Goal: Task Accomplishment & Management: Use online tool/utility

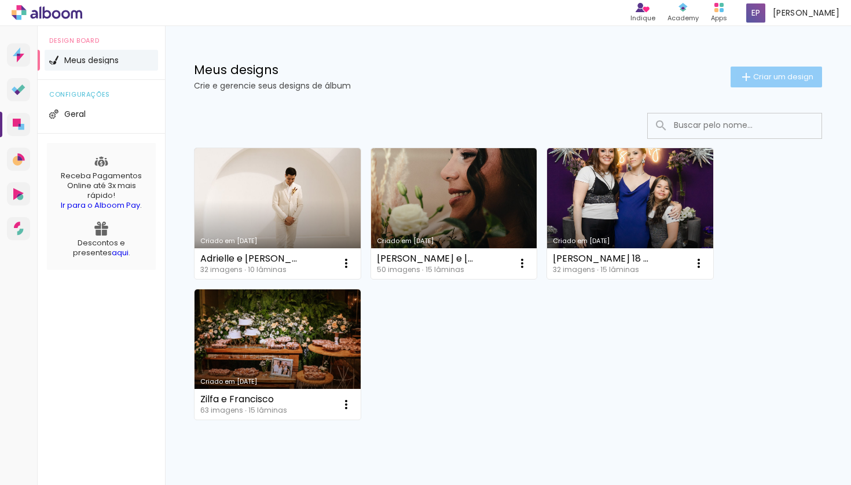
click at [757, 74] on span "Criar um design" at bounding box center [783, 77] width 60 height 8
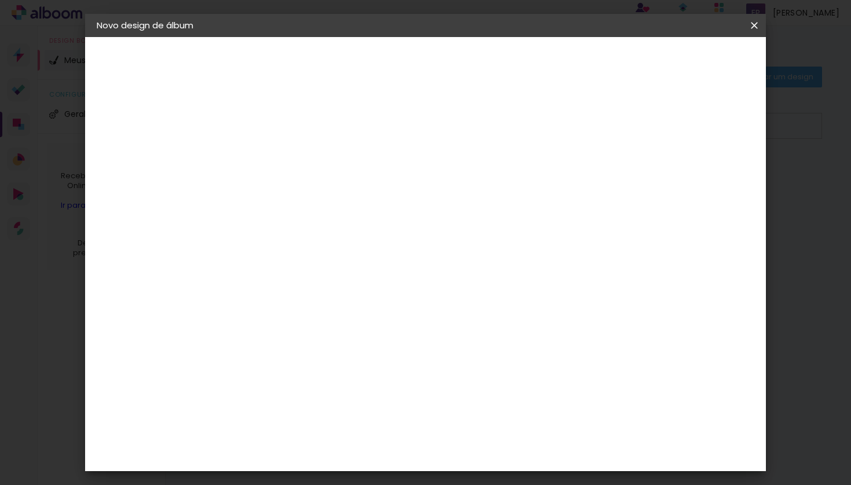
click at [286, 156] on input at bounding box center [286, 155] width 0 height 18
type input "Dani e Igor"
type paper-input "Dani e Igor"
click at [0, 0] on slot "Avançar" at bounding box center [0, 0] width 0 height 0
click at [374, 222] on input at bounding box center [315, 220] width 117 height 14
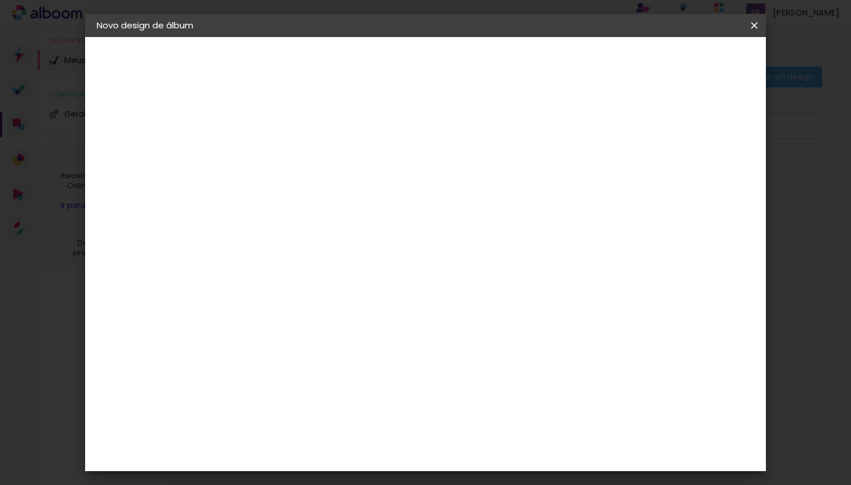
type input "Clan"
type paper-input "Clan"
click at [355, 268] on paper-item "Clan Color" at bounding box center [304, 264] width 102 height 30
click at [472, 180] on paper-item "Tamanho Livre" at bounding box center [420, 175] width 103 height 25
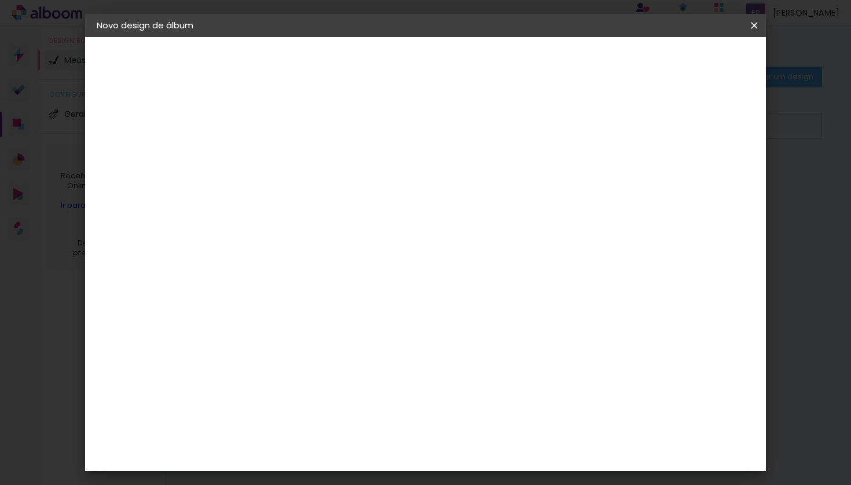
click at [489, 135] on div "Fornecedor Escolha um fornecedor ou avance com o tamanho livre. Voltar Avançar" at bounding box center [363, 86] width 254 height 98
click at [0, 0] on slot "Tamanho Livre" at bounding box center [0, 0] width 0 height 0
click at [419, 135] on div "Fornecedor Escolha um fornecedor ou avance com o tamanho livre. Voltar Avançar" at bounding box center [363, 86] width 254 height 98
click at [303, 263] on div "Clan Color" at bounding box center [290, 264] width 25 height 19
click at [417, 135] on div "Fornecedor Escolha um fornecedor ou avance com o tamanho livre. Voltar Avançar" at bounding box center [363, 86] width 254 height 98
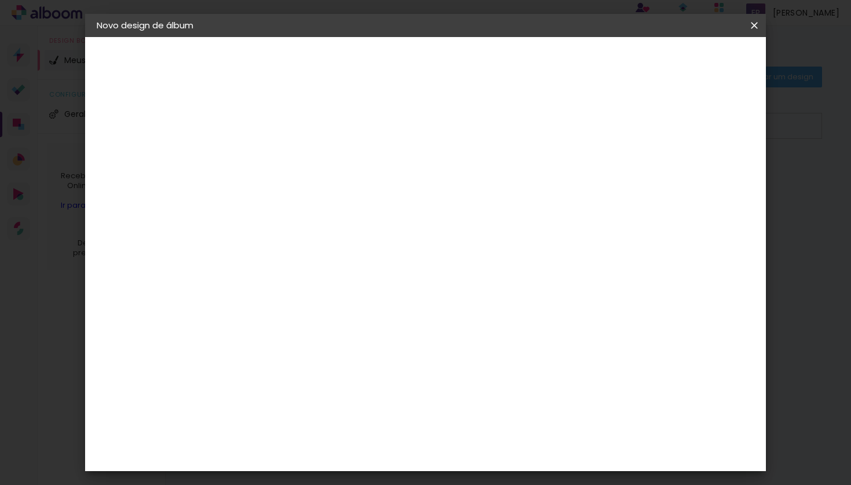
click at [0, 0] on slot "Avançar" at bounding box center [0, 0] width 0 height 0
click at [364, 223] on span "20 × 30" at bounding box center [337, 235] width 54 height 24
click at [0, 0] on slot "Avançar" at bounding box center [0, 0] width 0 height 0
click at [682, 65] on span "Iniciar design" at bounding box center [655, 61] width 53 height 8
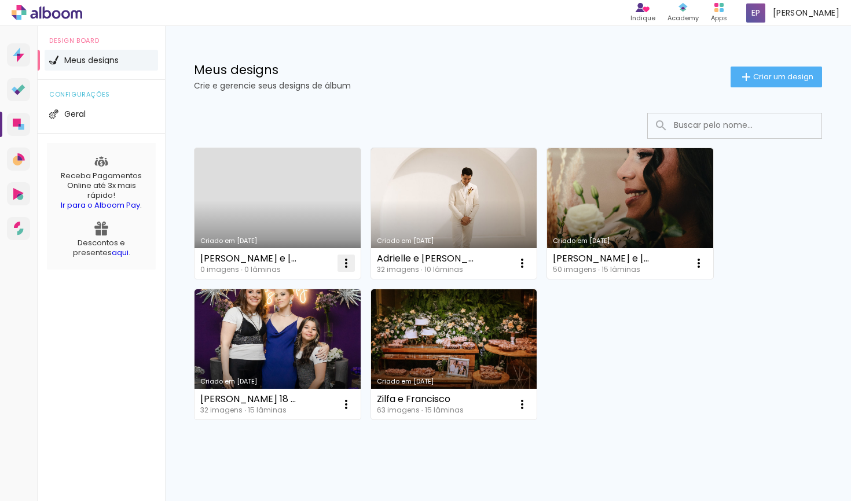
click at [347, 264] on iron-icon at bounding box center [346, 263] width 14 height 14
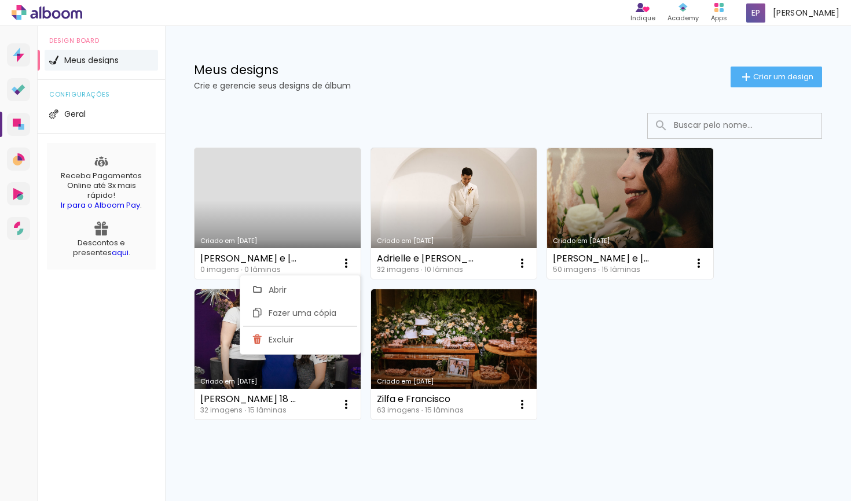
click at [289, 228] on link "Criado em 12/08/25" at bounding box center [278, 213] width 166 height 131
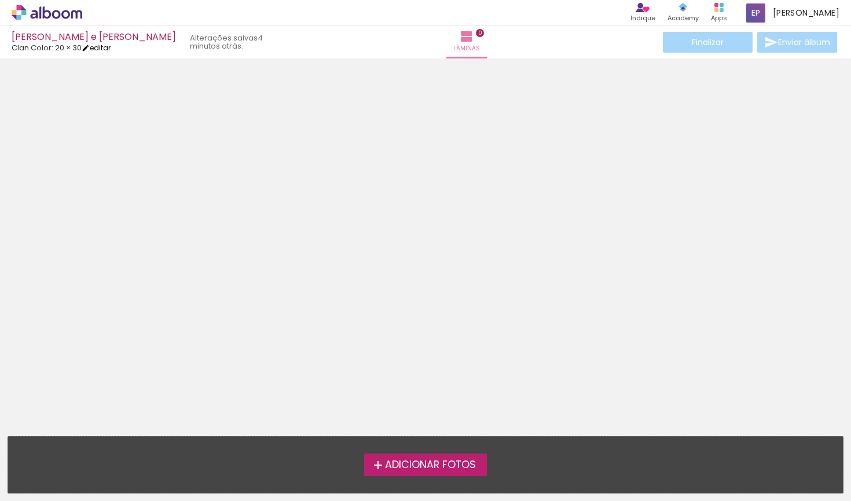
click at [96, 47] on link "editar" at bounding box center [96, 48] width 29 height 10
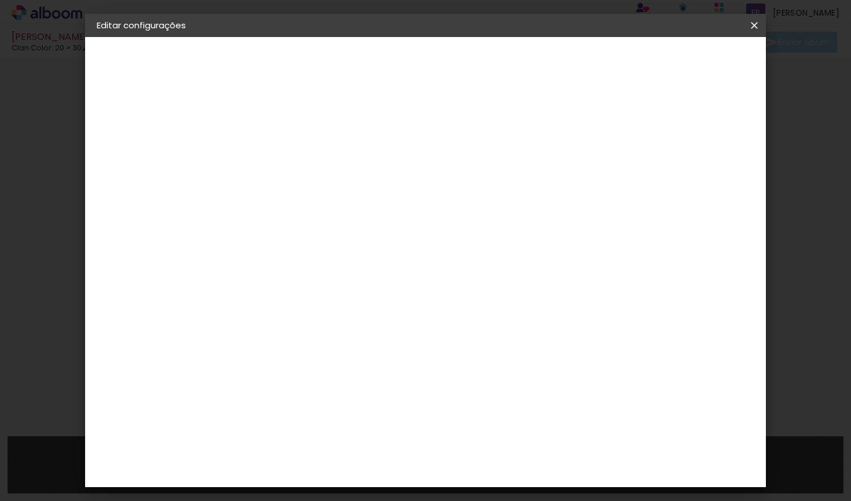
click at [170, 166] on small "20.3 × 60 cm" at bounding box center [154, 169] width 45 height 7
click at [349, 188] on div "Escolha o tamanho" at bounding box center [315, 215] width 67 height 54
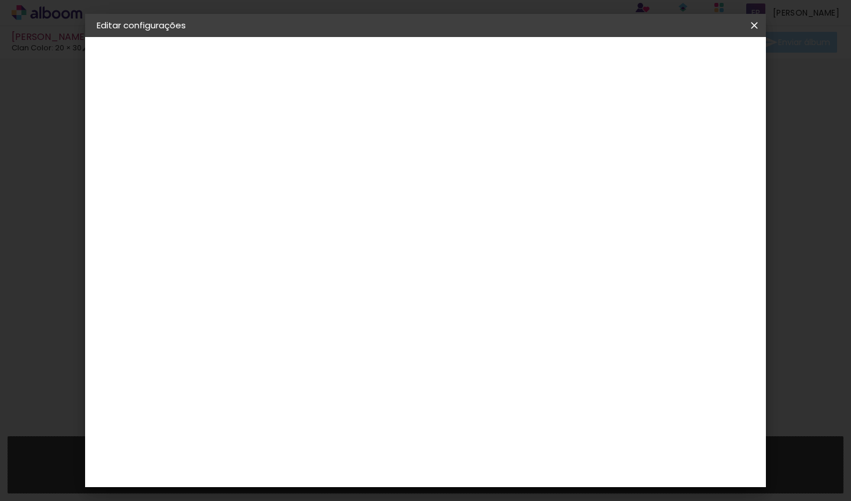
click at [349, 188] on div "Escolha o tamanho" at bounding box center [315, 215] width 67 height 54
click at [149, 87] on paper-button "[PERSON_NAME] e [PERSON_NAME]" at bounding box center [160, 85] width 127 height 23
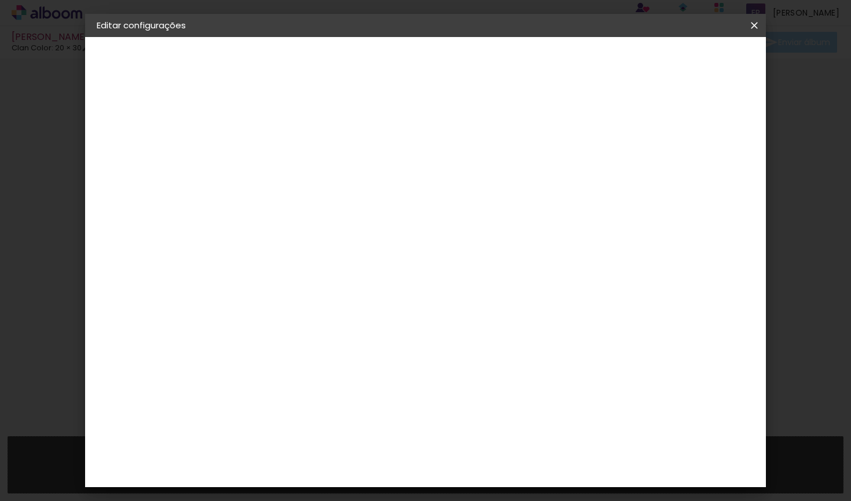
click at [149, 115] on div "2. Especificações" at bounding box center [160, 119] width 127 height 14
click at [137, 143] on iron-pages "Fornecedor Escolhendo fornecedor..." at bounding box center [160, 142] width 127 height 23
click at [138, 119] on div "2. Especificações" at bounding box center [160, 119] width 127 height 14
click at [112, 118] on div "2. Especificações" at bounding box center [160, 119] width 127 height 14
click at [137, 204] on div "3. Revisão" at bounding box center [160, 202] width 127 height 14
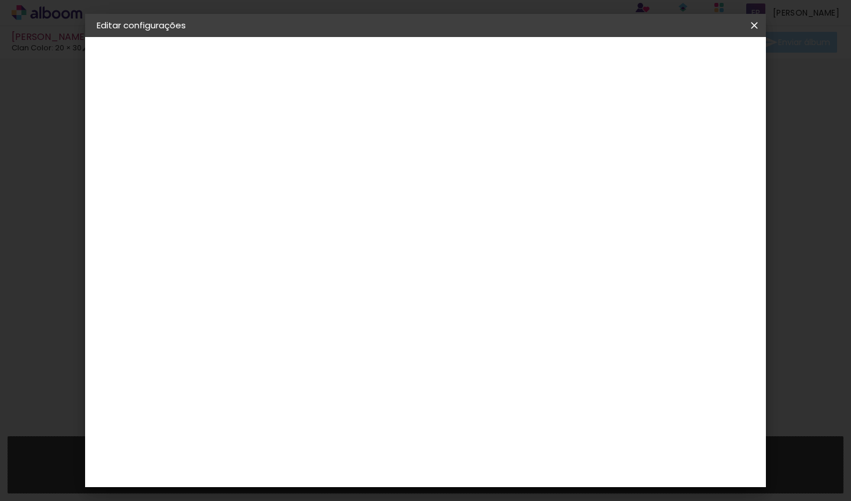
click at [147, 167] on iron-pages "Modelo Escolhendo modelo... Tamanho livre" at bounding box center [160, 168] width 127 height 23
click at [0, 0] on slot "Avançar" at bounding box center [0, 0] width 0 height 0
click at [374, 219] on input at bounding box center [315, 220] width 117 height 14
type input "clan"
type paper-input "clan"
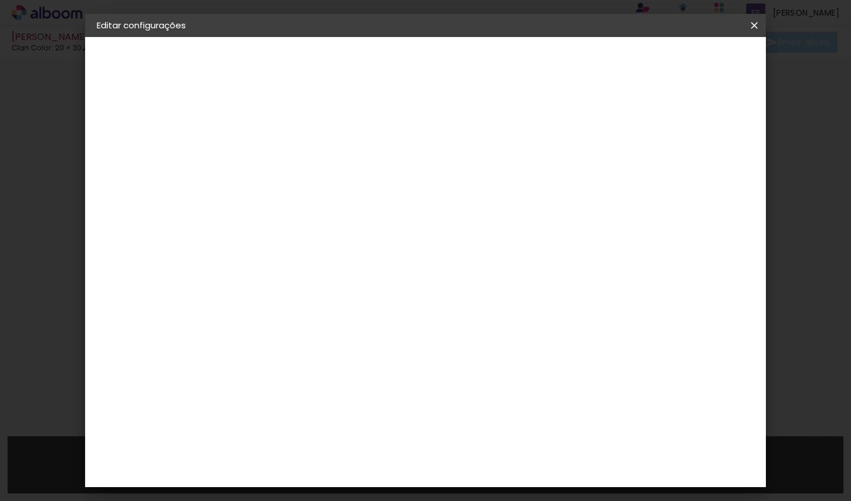
click at [303, 261] on div "Clan Color" at bounding box center [290, 264] width 25 height 19
click at [0, 0] on slot "Avançar" at bounding box center [0, 0] width 0 height 0
click at [364, 247] on span "20 × 25" at bounding box center [337, 254] width 54 height 24
click at [475, 69] on paper-button "Avançar" at bounding box center [446, 62] width 57 height 20
click at [682, 65] on span "Salvar configurações" at bounding box center [639, 61] width 86 height 8
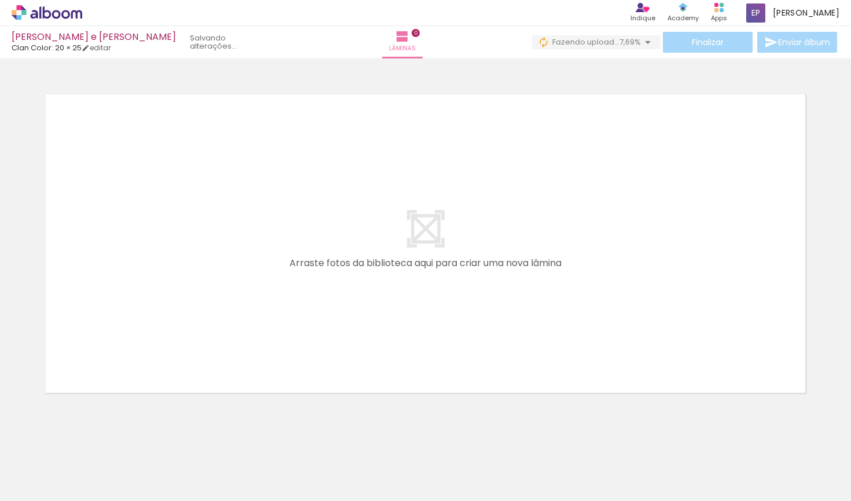
click at [132, 462] on div at bounding box center [115, 462] width 57 height 38
click at [142, 470] on div at bounding box center [116, 462] width 52 height 35
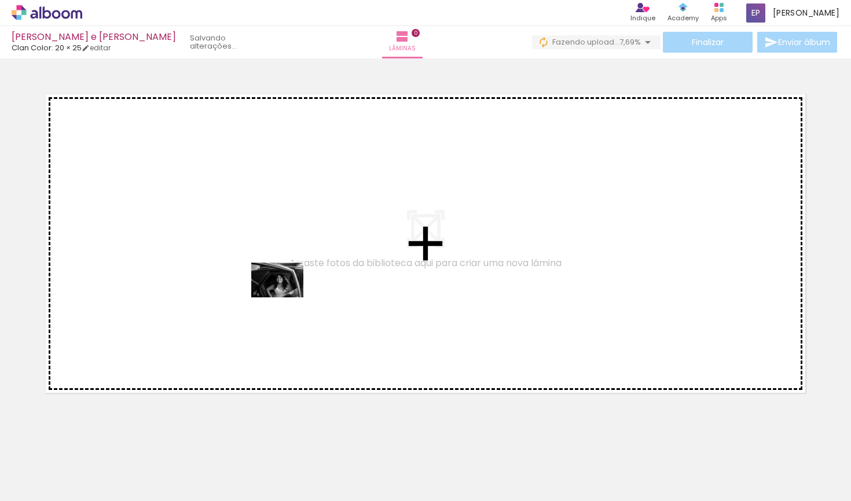
drag, startPoint x: 140, startPoint y: 474, endPoint x: 285, endPoint y: 298, distance: 229.1
click at [285, 298] on quentale-workspace at bounding box center [425, 250] width 851 height 501
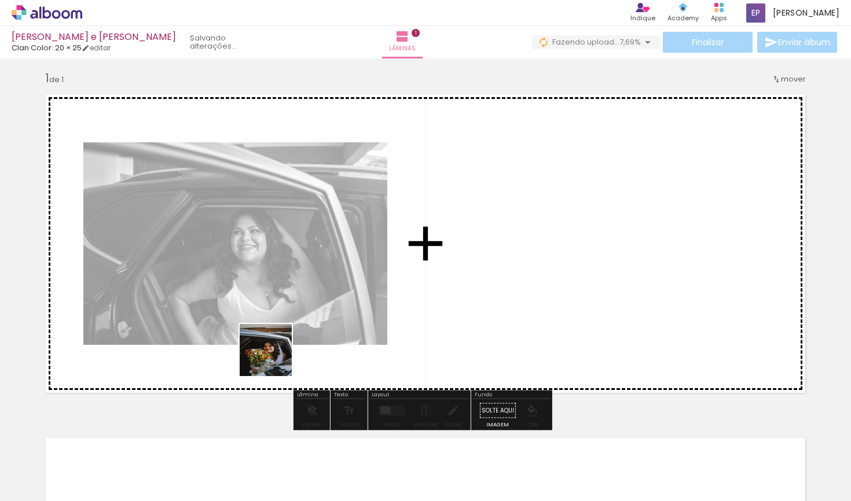
drag, startPoint x: 274, startPoint y: 359, endPoint x: 312, endPoint y: 321, distance: 53.2
click at [312, 321] on quentale-workspace at bounding box center [425, 250] width 851 height 501
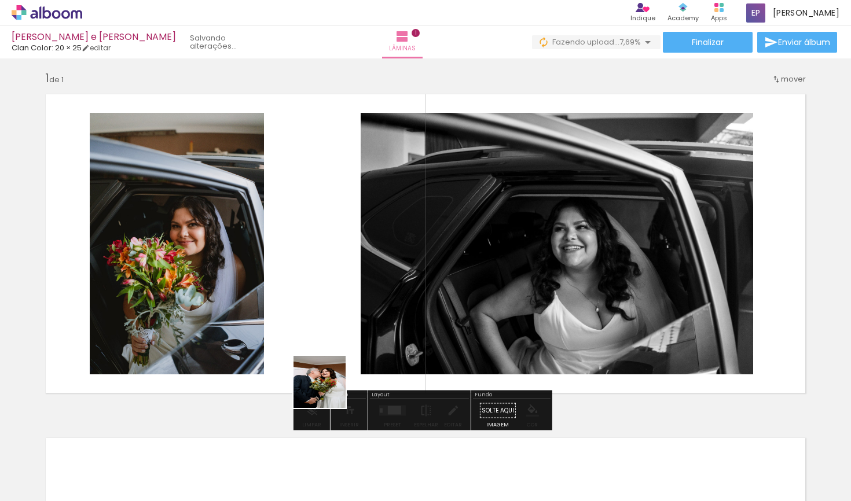
drag, startPoint x: 320, startPoint y: 402, endPoint x: 375, endPoint y: 341, distance: 82.0
click at [375, 341] on quentale-workspace at bounding box center [425, 250] width 851 height 501
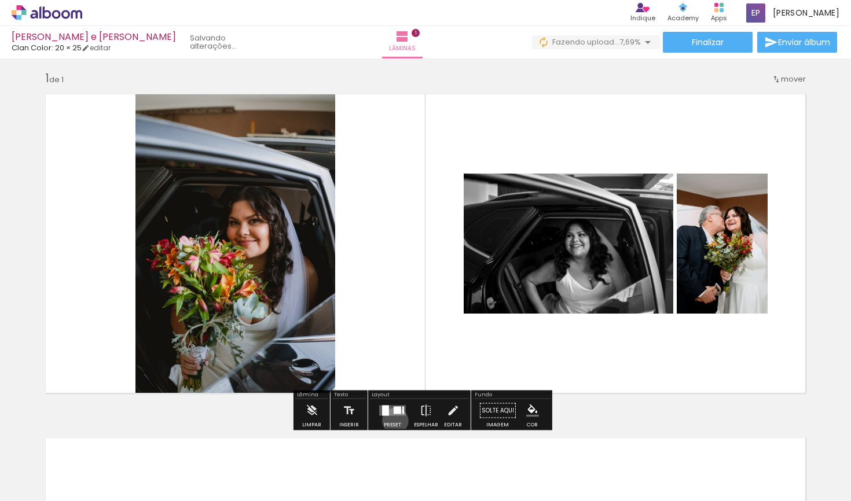
click at [393, 421] on div at bounding box center [392, 410] width 31 height 23
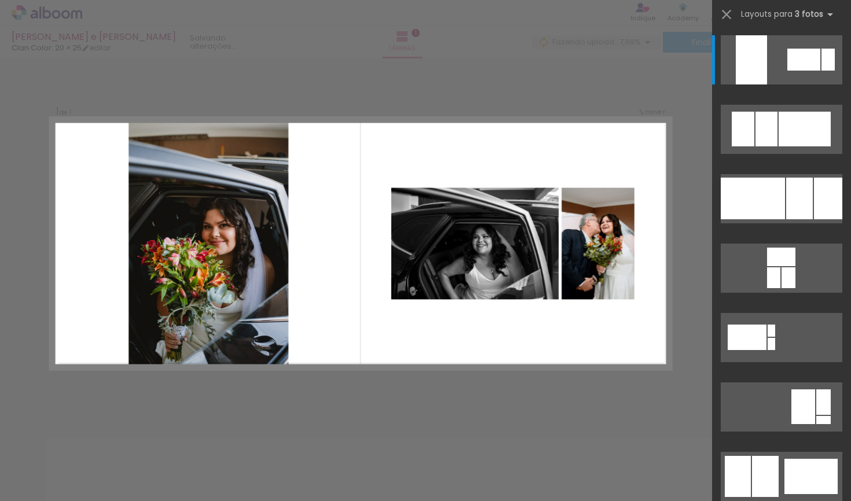
scroll to position [5, 0]
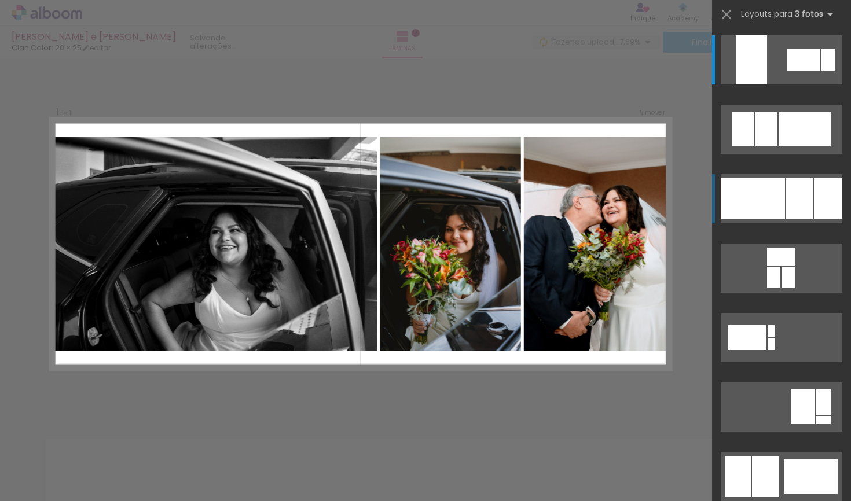
click at [793, 71] on div at bounding box center [803, 60] width 33 height 22
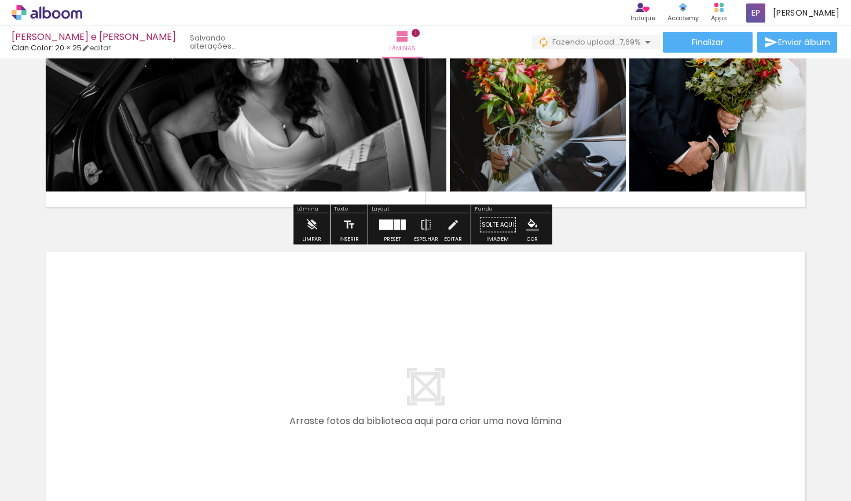
scroll to position [195, 0]
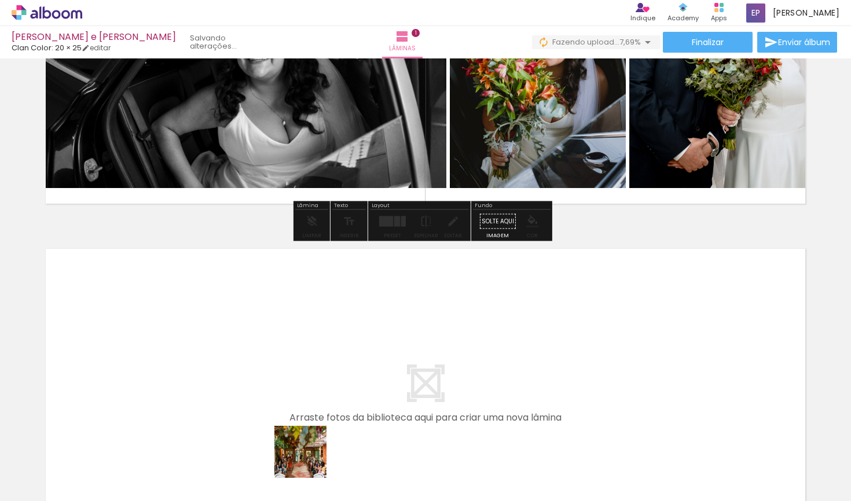
drag, startPoint x: 309, startPoint y: 461, endPoint x: 297, endPoint y: 356, distance: 105.5
click at [297, 356] on quentale-workspace at bounding box center [425, 250] width 851 height 501
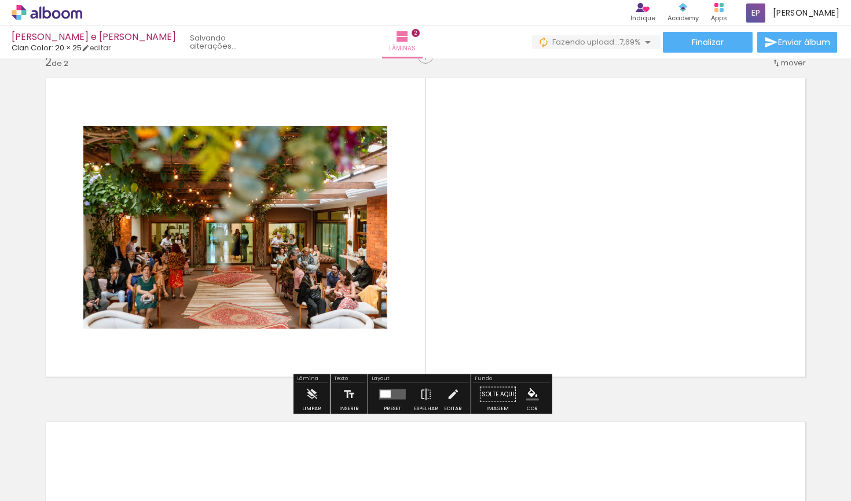
scroll to position [363, 0]
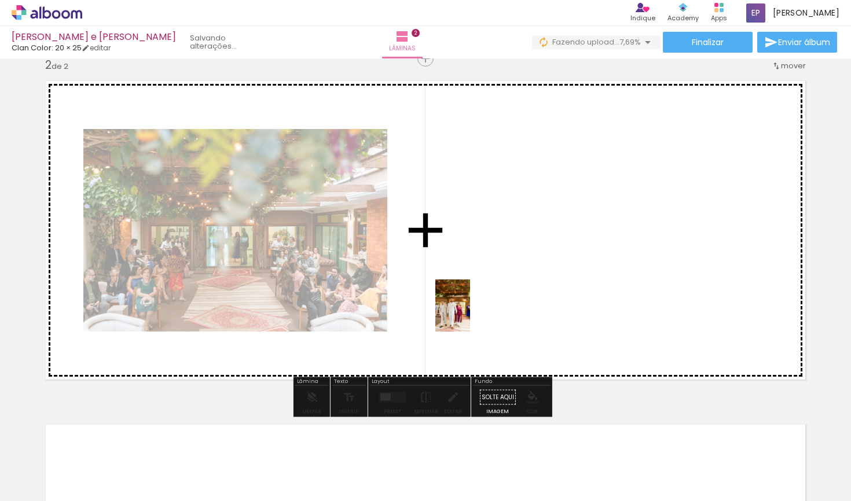
drag, startPoint x: 390, startPoint y: 467, endPoint x: 470, endPoint y: 314, distance: 172.7
click at [470, 314] on quentale-workspace at bounding box center [425, 250] width 851 height 501
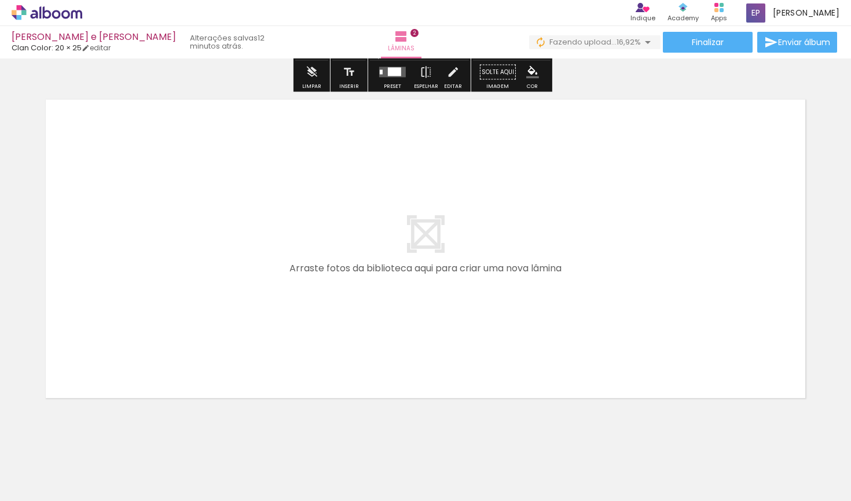
scroll to position [695, 0]
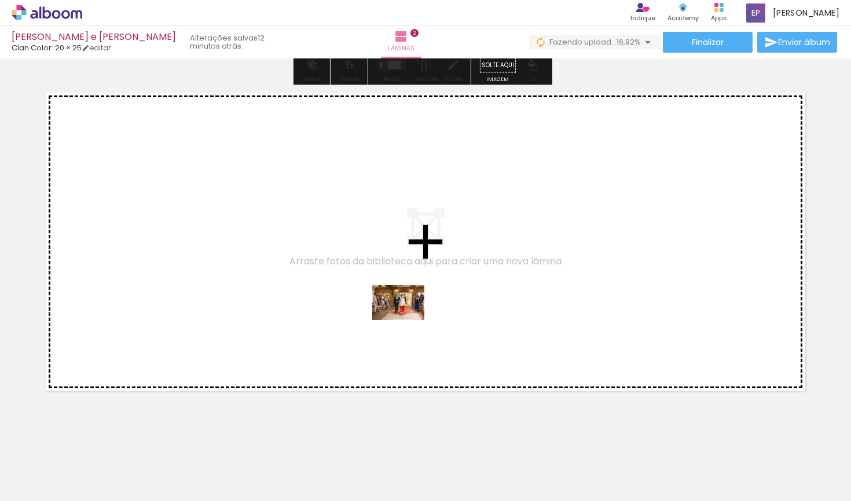
drag, startPoint x: 442, startPoint y: 475, endPoint x: 407, endPoint y: 320, distance: 159.0
click at [407, 320] on quentale-workspace at bounding box center [425, 250] width 851 height 501
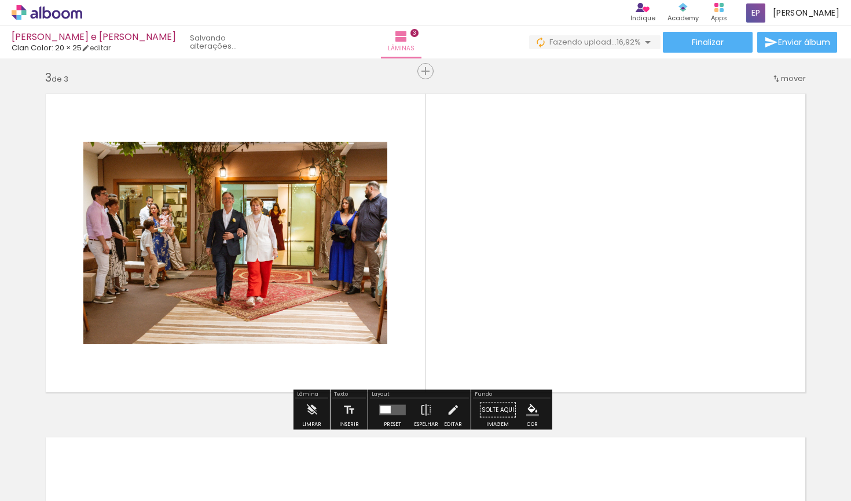
scroll to position [694, 0]
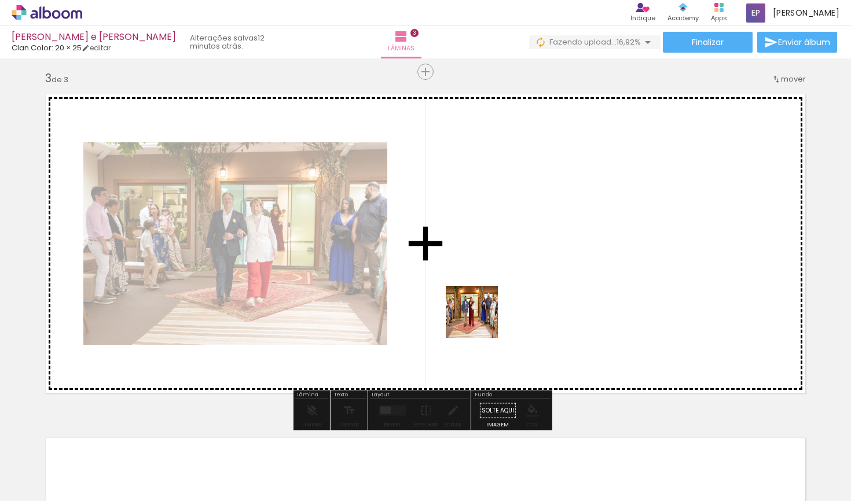
drag, startPoint x: 503, startPoint y: 469, endPoint x: 481, endPoint y: 321, distance: 149.8
click at [481, 321] on quentale-workspace at bounding box center [425, 250] width 851 height 501
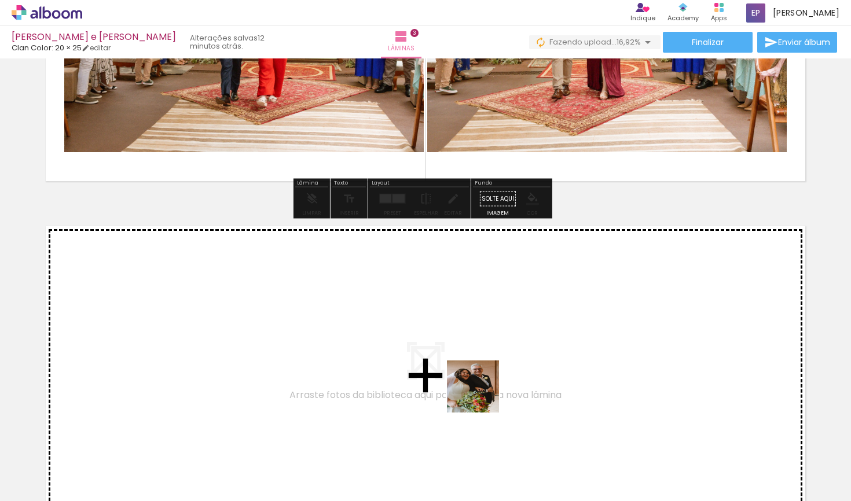
drag, startPoint x: 570, startPoint y: 473, endPoint x: 481, endPoint y: 394, distance: 118.5
click at [481, 394] on quentale-workspace at bounding box center [425, 250] width 851 height 501
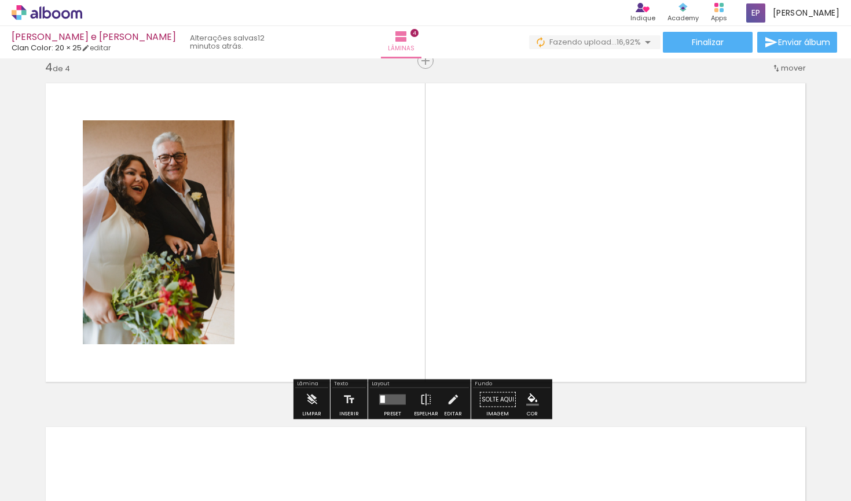
scroll to position [1051, 0]
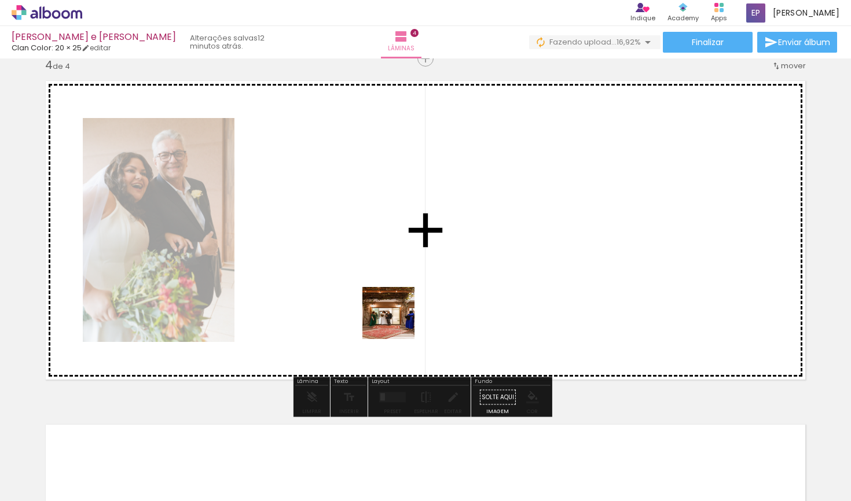
drag, startPoint x: 643, startPoint y: 467, endPoint x: 397, endPoint y: 321, distance: 285.9
click at [397, 321] on quentale-workspace at bounding box center [425, 250] width 851 height 501
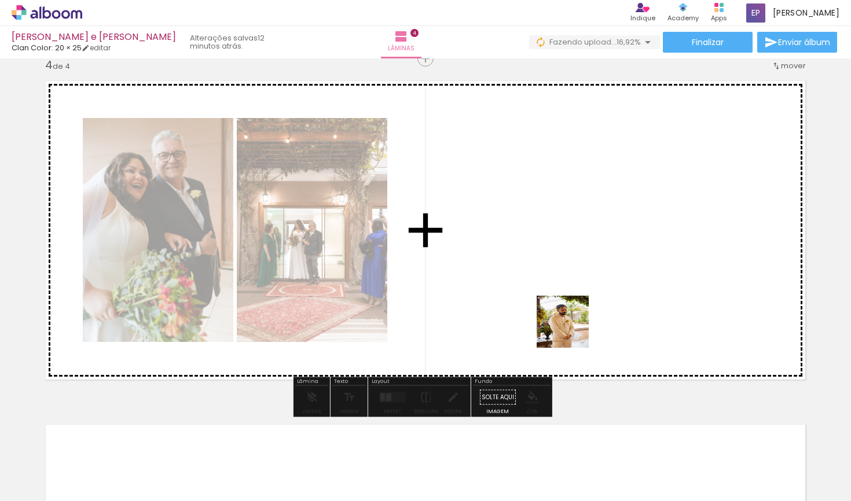
drag, startPoint x: 696, startPoint y: 471, endPoint x: 571, endPoint y: 331, distance: 187.4
click at [571, 331] on quentale-workspace at bounding box center [425, 250] width 851 height 501
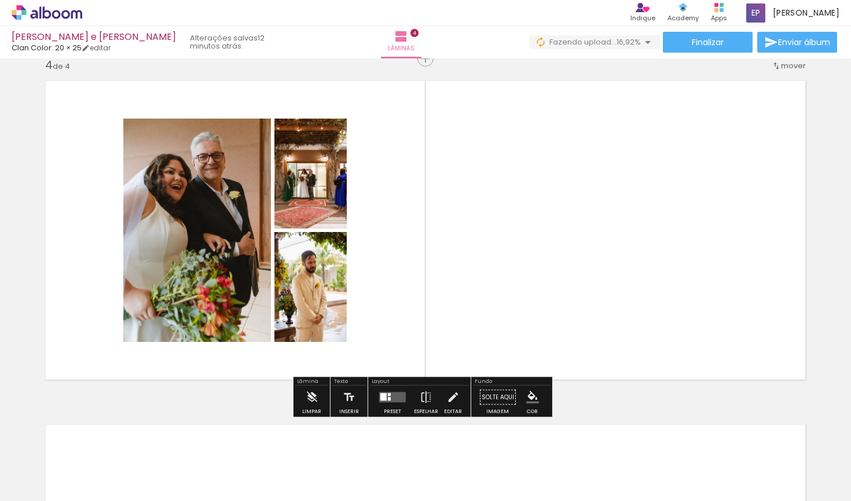
scroll to position [0, 261]
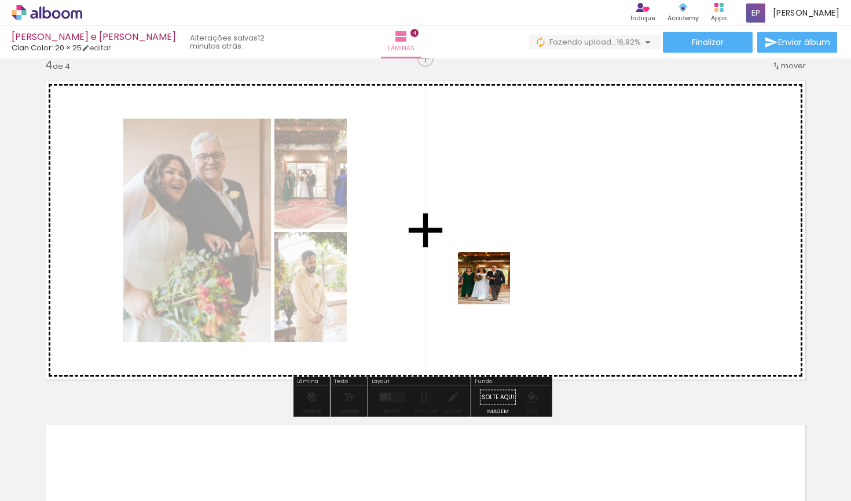
drag, startPoint x: 494, startPoint y: 331, endPoint x: 487, endPoint y: 266, distance: 64.6
click at [489, 273] on quentale-workspace at bounding box center [425, 250] width 851 height 501
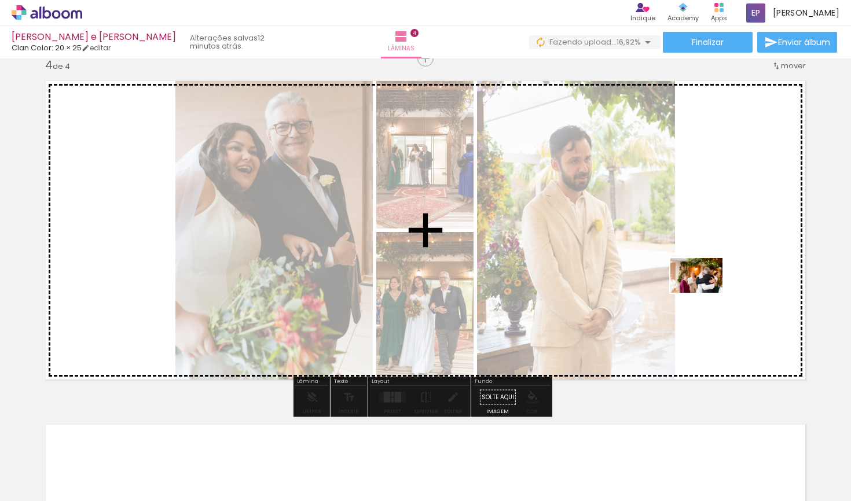
drag, startPoint x: 642, startPoint y: 395, endPoint x: 705, endPoint y: 293, distance: 120.4
click at [705, 293] on quentale-workspace at bounding box center [425, 250] width 851 height 501
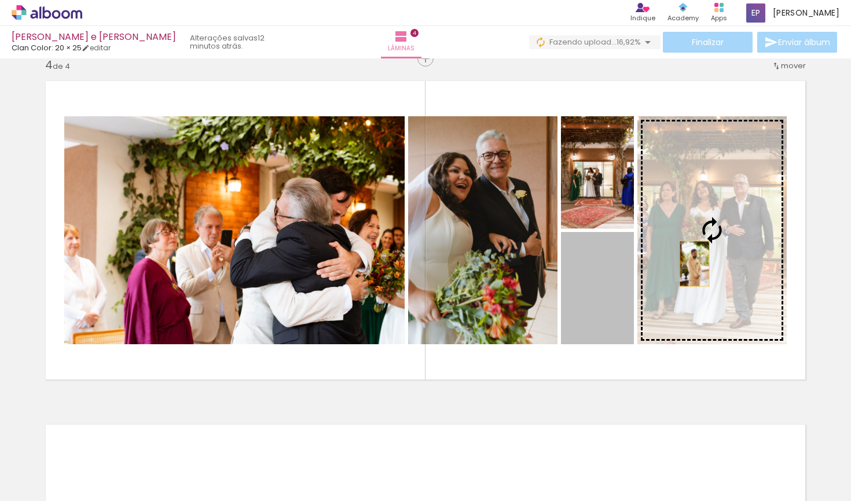
drag, startPoint x: 600, startPoint y: 294, endPoint x: 690, endPoint y: 264, distance: 95.0
click at [0, 0] on slot at bounding box center [0, 0] width 0 height 0
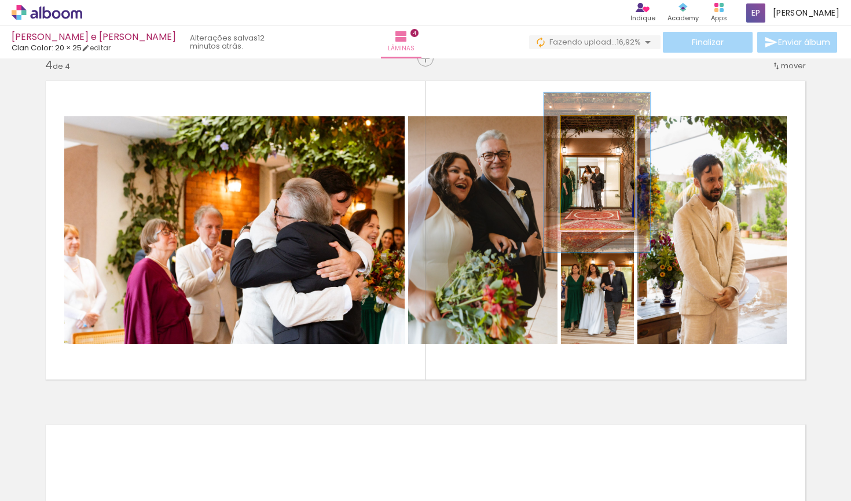
drag, startPoint x: 586, startPoint y: 131, endPoint x: 598, endPoint y: 128, distance: 12.1
type paper-slider "148"
click at [598, 128] on div at bounding box center [598, 128] width 19 height 19
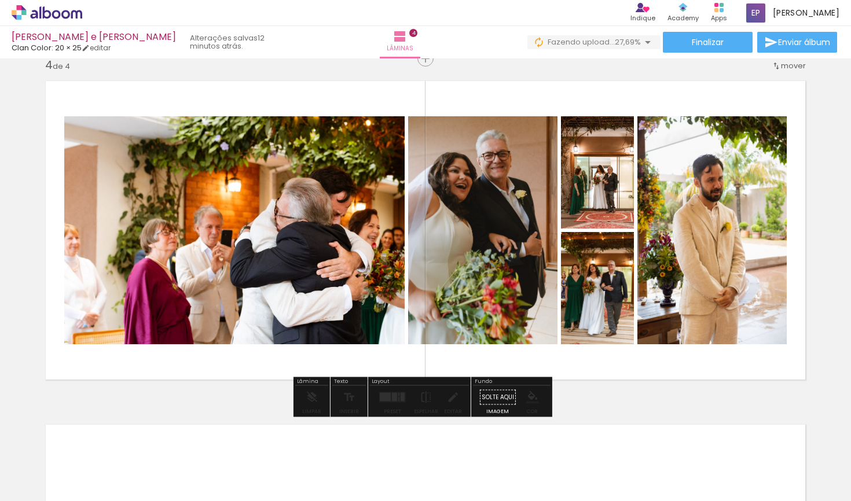
drag, startPoint x: 602, startPoint y: 184, endPoint x: 611, endPoint y: 184, distance: 9.3
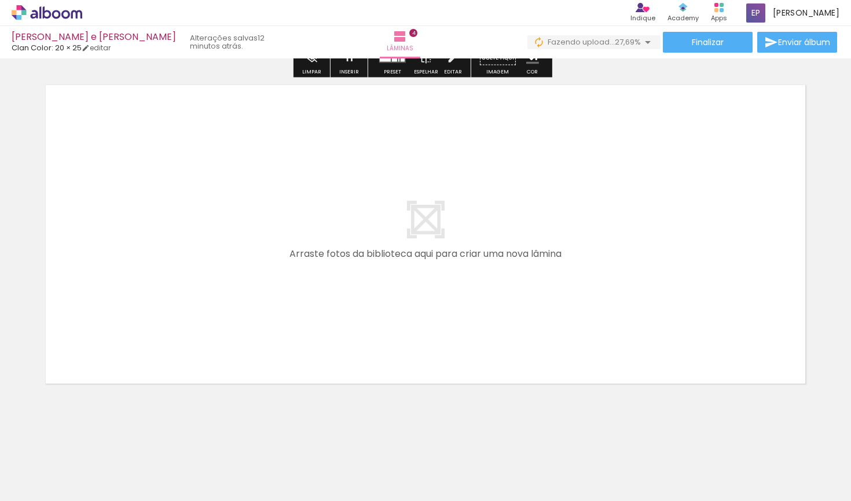
scroll to position [0, 515]
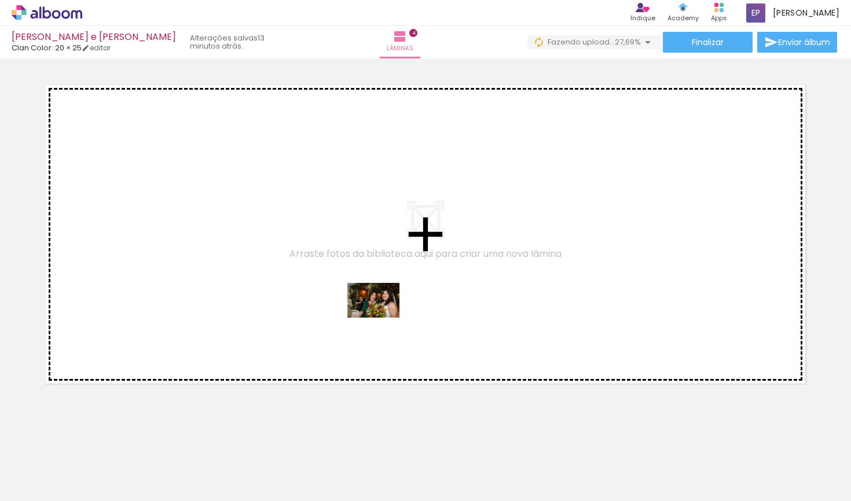
drag, startPoint x: 383, startPoint y: 473, endPoint x: 382, endPoint y: 318, distance: 155.2
click at [382, 318] on quentale-workspace at bounding box center [425, 250] width 851 height 501
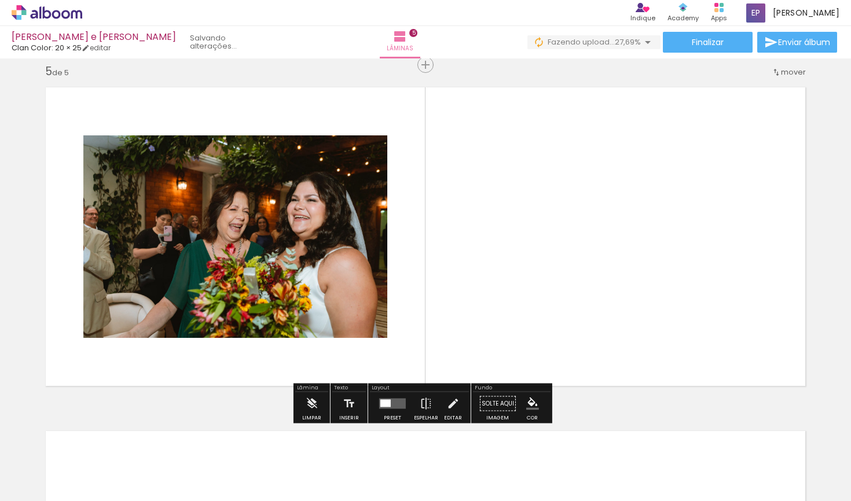
scroll to position [1381, 0]
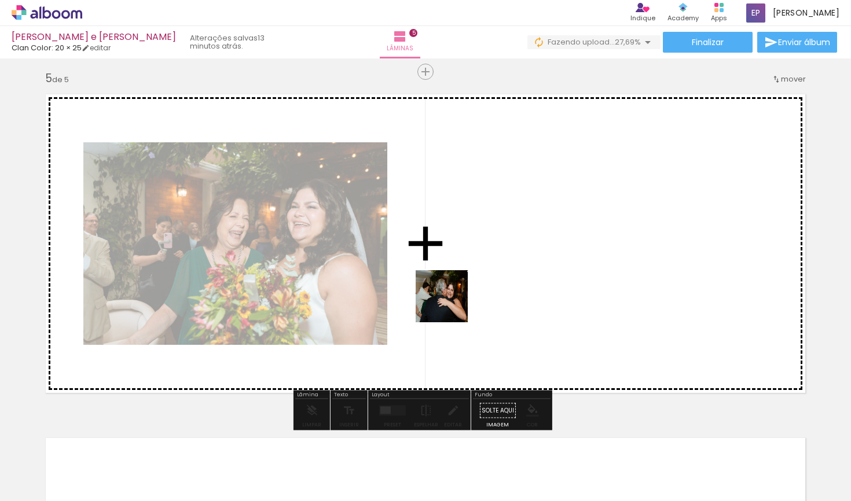
drag, startPoint x: 446, startPoint y: 460, endPoint x: 450, endPoint y: 303, distance: 157.0
click at [450, 303] on quentale-workspace at bounding box center [425, 250] width 851 height 501
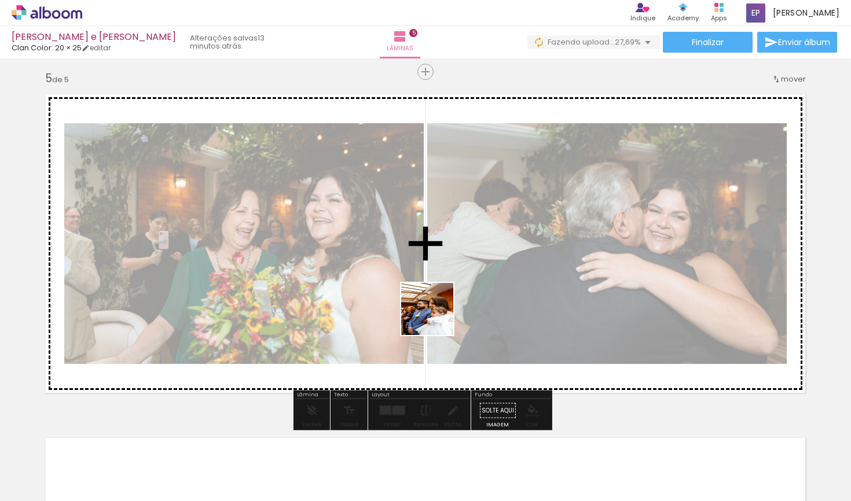
drag, startPoint x: 514, startPoint y: 487, endPoint x: 434, endPoint y: 315, distance: 189.4
click at [434, 315] on quentale-workspace at bounding box center [425, 250] width 851 height 501
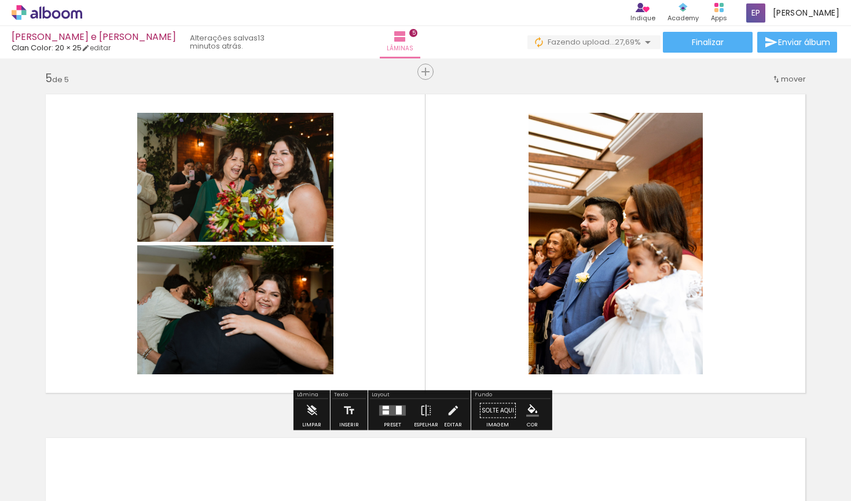
scroll to position [0, 0]
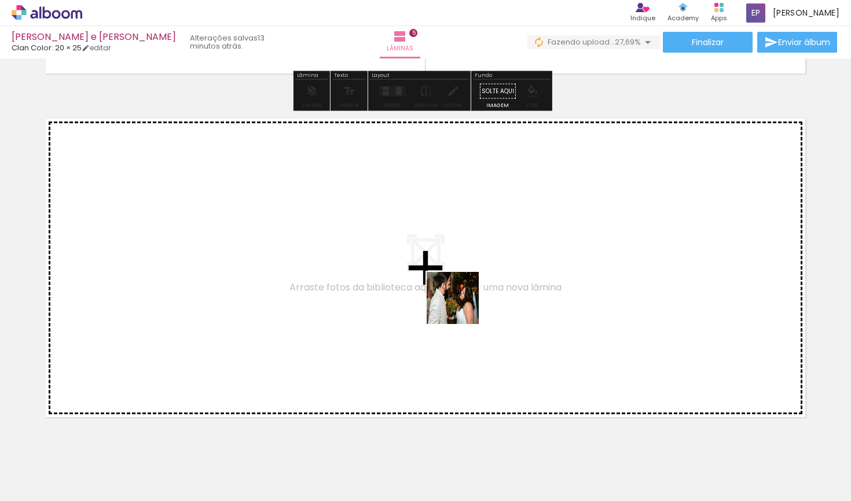
drag, startPoint x: 566, startPoint y: 464, endPoint x: 461, endPoint y: 306, distance: 190.1
click at [461, 306] on quentale-workspace at bounding box center [425, 250] width 851 height 501
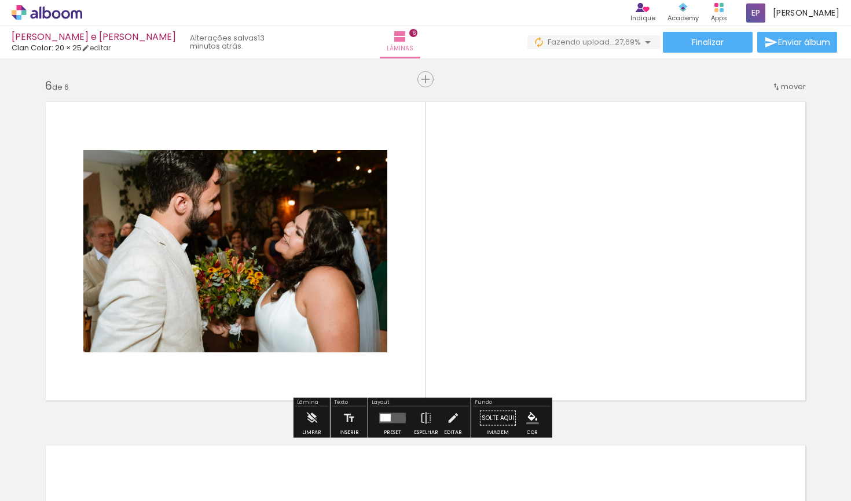
scroll to position [1725, 0]
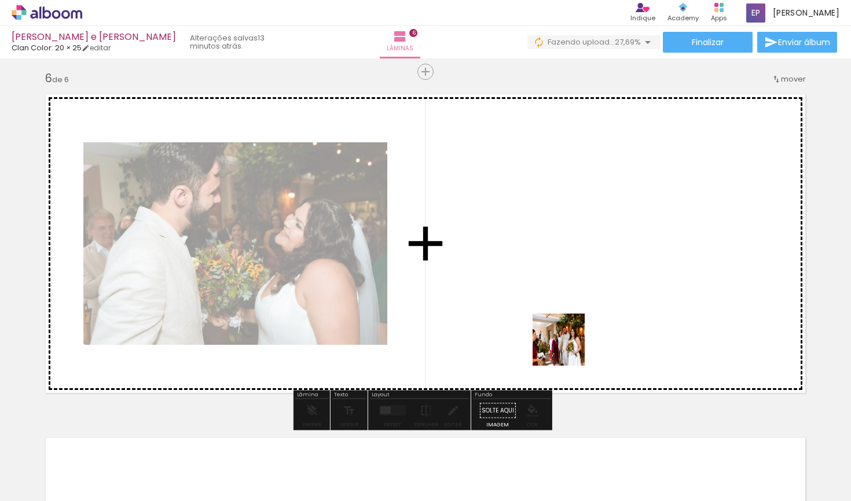
drag, startPoint x: 643, startPoint y: 464, endPoint x: 545, endPoint y: 296, distance: 193.8
click at [545, 296] on quentale-workspace at bounding box center [425, 250] width 851 height 501
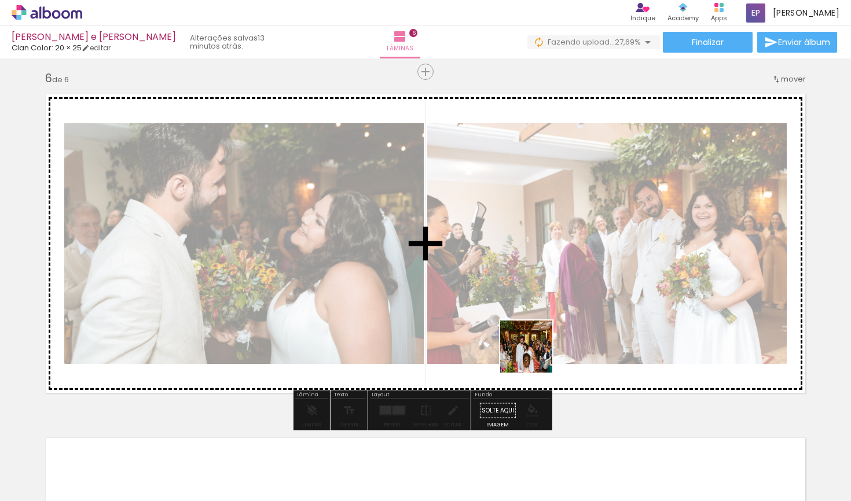
drag, startPoint x: 615, startPoint y: 419, endPoint x: 512, endPoint y: 320, distance: 142.5
click at [511, 327] on quentale-workspace at bounding box center [425, 250] width 851 height 501
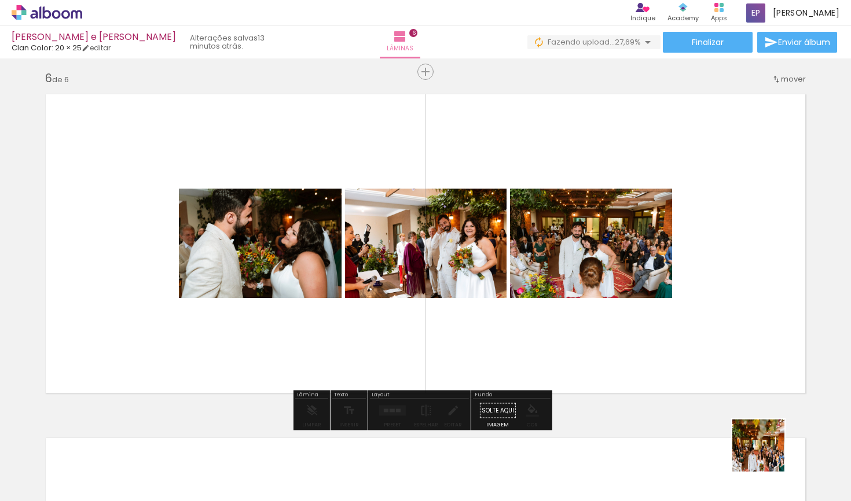
drag, startPoint x: 767, startPoint y: 454, endPoint x: 675, endPoint y: 273, distance: 203.3
click at [675, 273] on quentale-workspace at bounding box center [425, 250] width 851 height 501
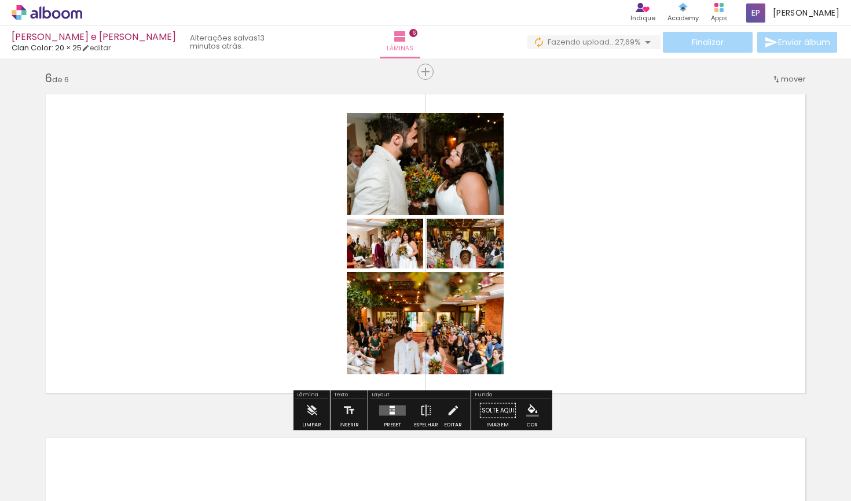
click at [390, 409] on quentale-layouter at bounding box center [392, 411] width 27 height 10
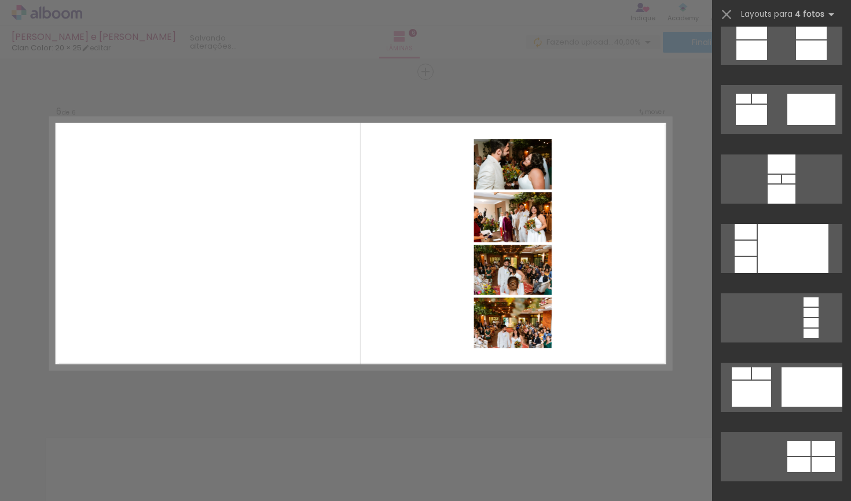
scroll to position [3564, 0]
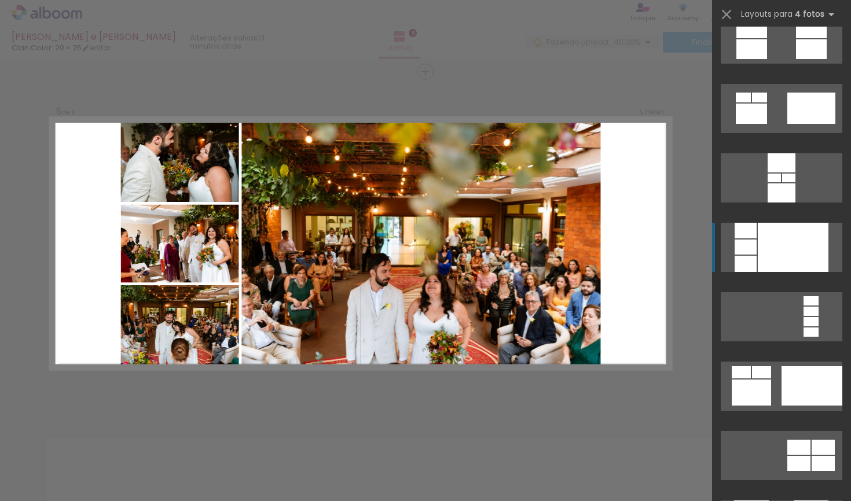
click at [772, 203] on div at bounding box center [782, 193] width 28 height 19
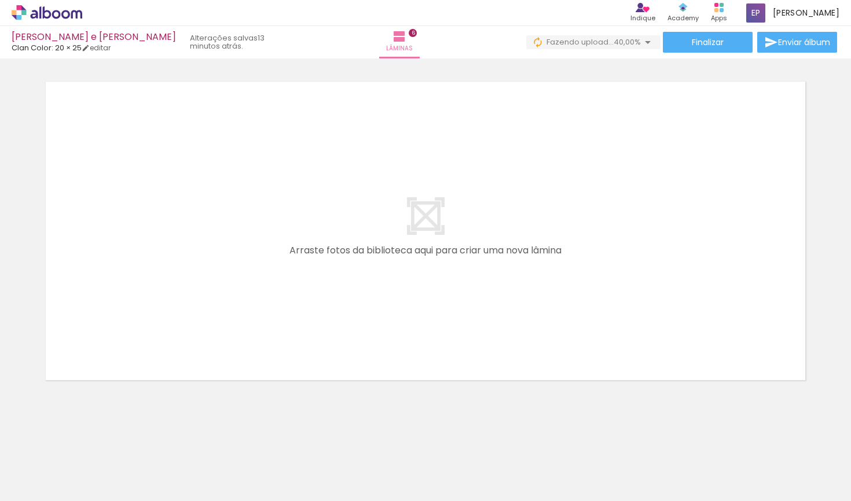
scroll to position [0, 1042]
drag, startPoint x: 308, startPoint y: 464, endPoint x: 303, endPoint y: 334, distance: 130.4
click at [303, 334] on quentale-workspace at bounding box center [425, 250] width 851 height 501
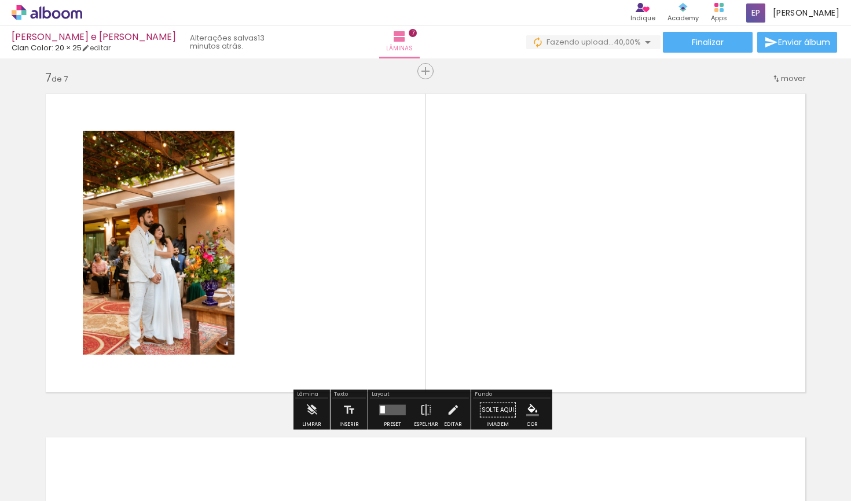
scroll to position [2069, 0]
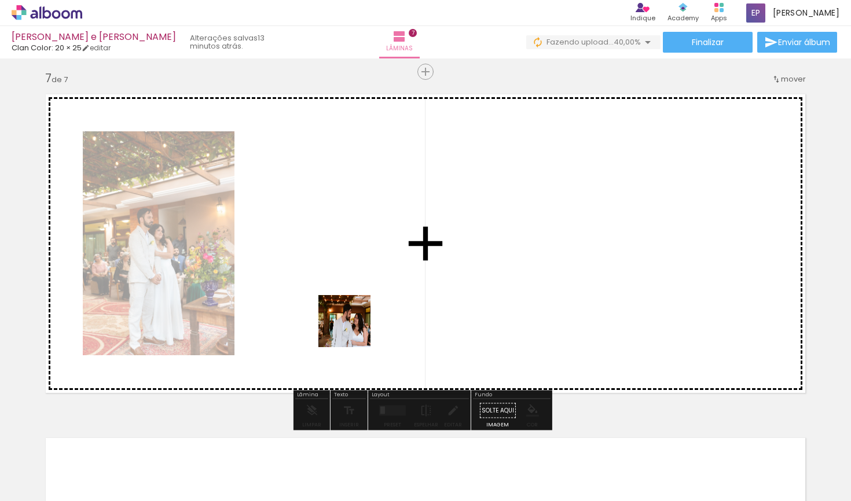
drag, startPoint x: 371, startPoint y: 471, endPoint x: 353, endPoint y: 327, distance: 145.9
click at [353, 327] on quentale-workspace at bounding box center [425, 250] width 851 height 501
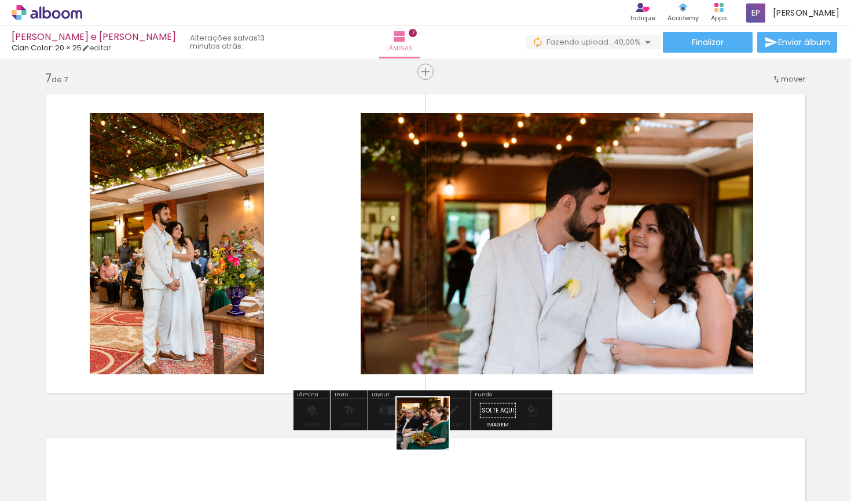
drag, startPoint x: 431, startPoint y: 432, endPoint x: 422, endPoint y: 320, distance: 112.7
click at [422, 320] on quentale-workspace at bounding box center [425, 250] width 851 height 501
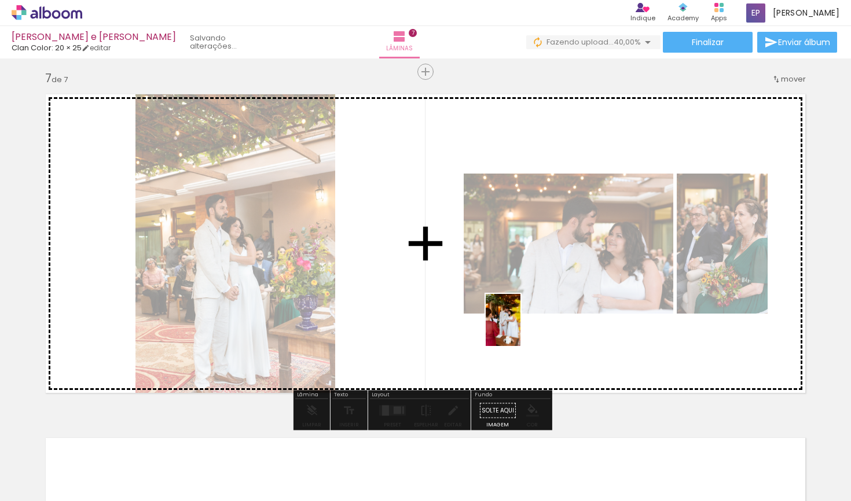
drag, startPoint x: 573, startPoint y: 474, endPoint x: 519, endPoint y: 329, distance: 153.9
click at [520, 329] on quentale-workspace at bounding box center [425, 250] width 851 height 501
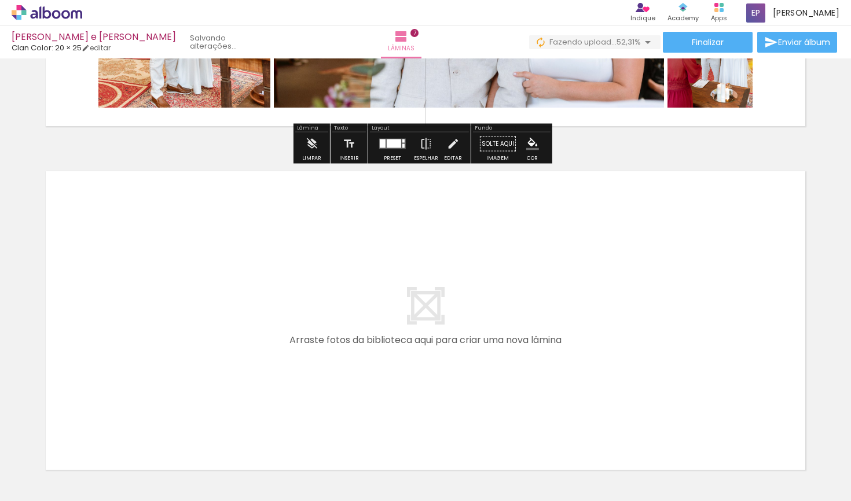
scroll to position [2389, 0]
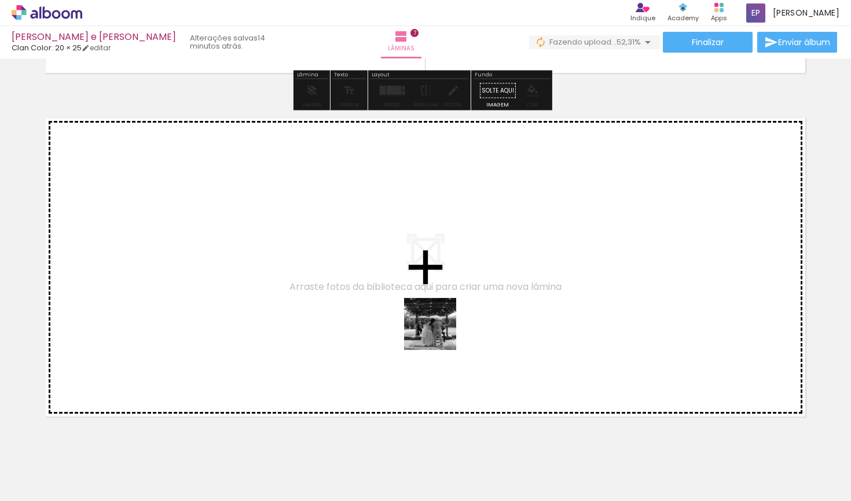
drag, startPoint x: 507, startPoint y: 480, endPoint x: 439, endPoint y: 333, distance: 161.9
click at [439, 333] on quentale-workspace at bounding box center [425, 250] width 851 height 501
